Goal: Find specific page/section: Find specific page/section

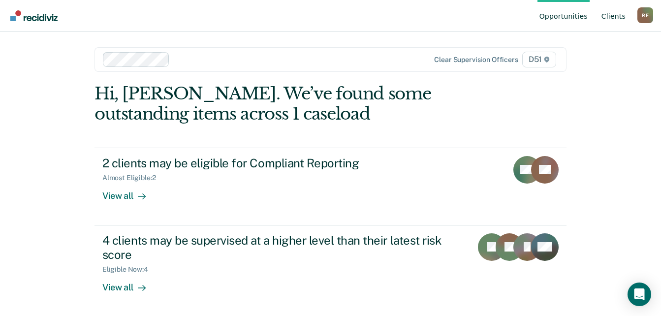
click at [615, 18] on link "Client s" at bounding box center [613, 15] width 28 height 31
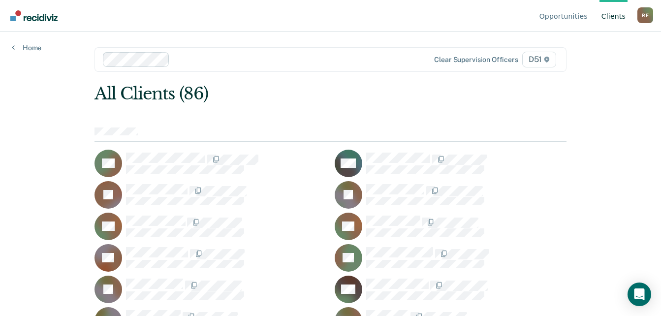
click at [206, 59] on div at bounding box center [297, 59] width 247 height 11
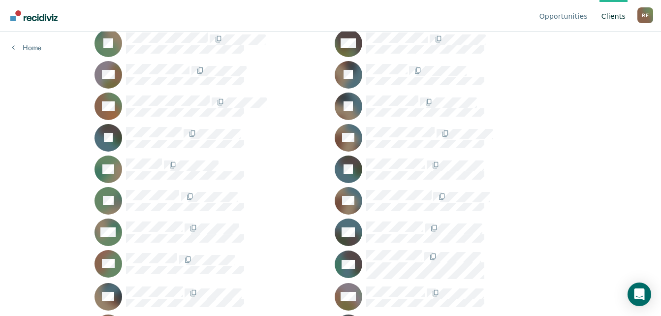
scroll to position [2361, 0]
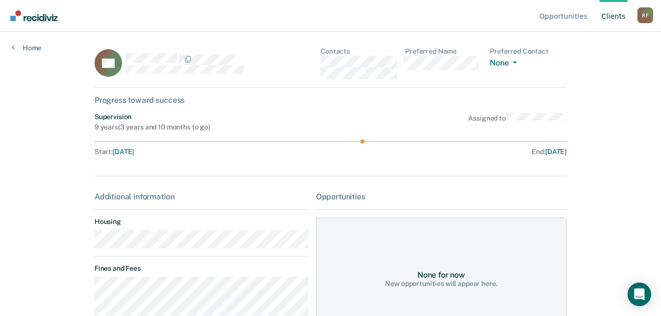
click at [83, 247] on main "AG Contacts Preferred Name Preferred Contact None Call Text Email None Progress…" at bounding box center [330, 161] width 495 height 261
click at [317, 65] on div "AG Contacts Preferred Name Preferred Contact None Call Text Email None" at bounding box center [330, 67] width 472 height 40
